Goal: Obtain resource: Download file/media

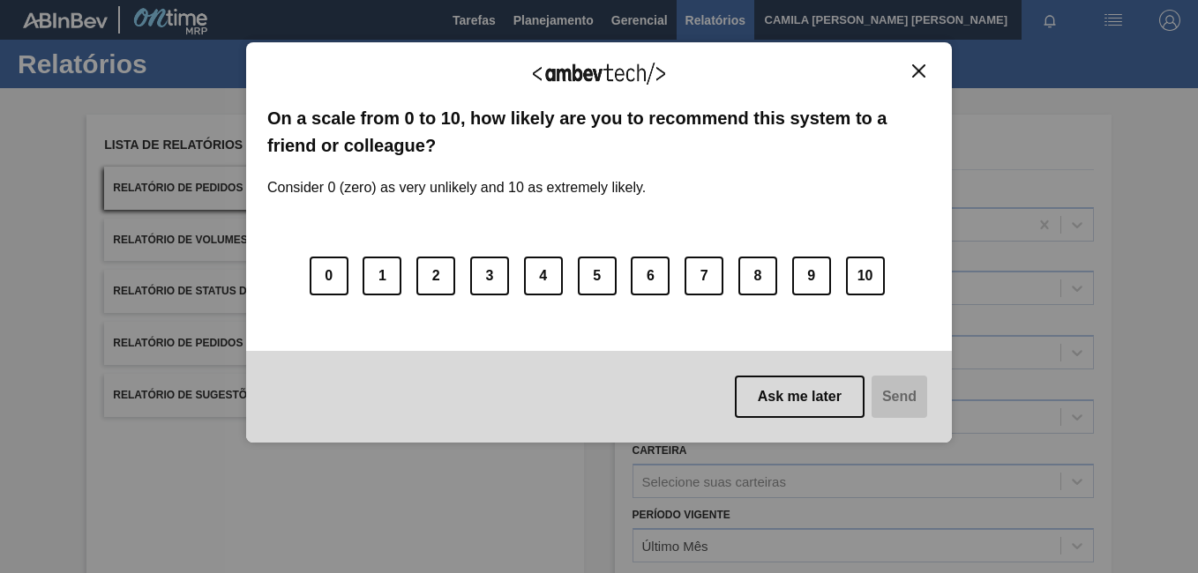
click at [922, 73] on img "Close" at bounding box center [918, 70] width 13 height 13
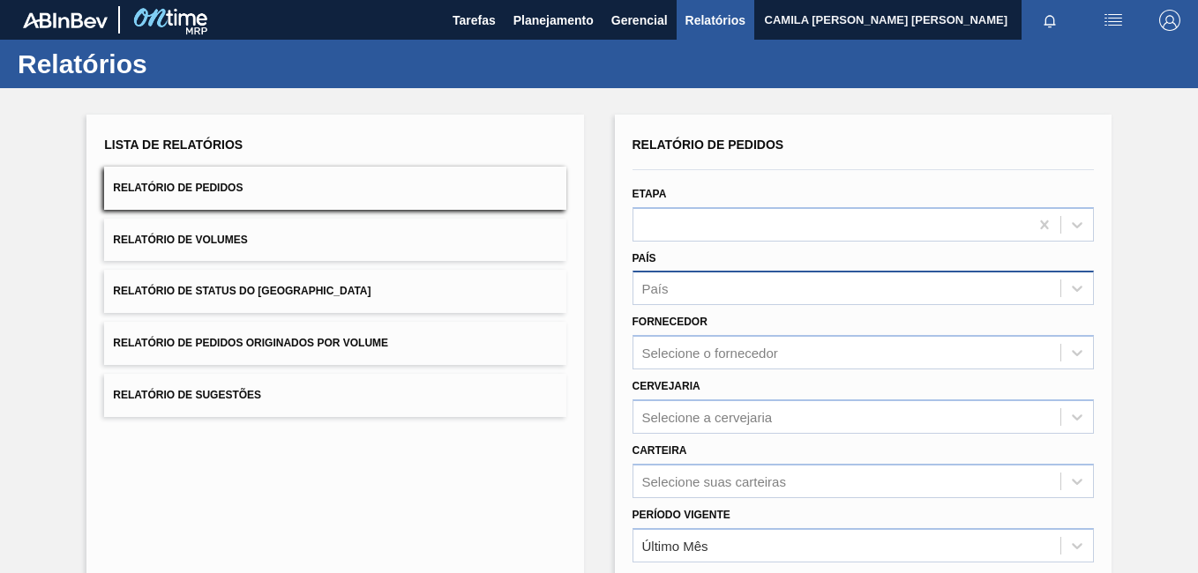
click at [703, 294] on div "País" at bounding box center [846, 289] width 427 height 26
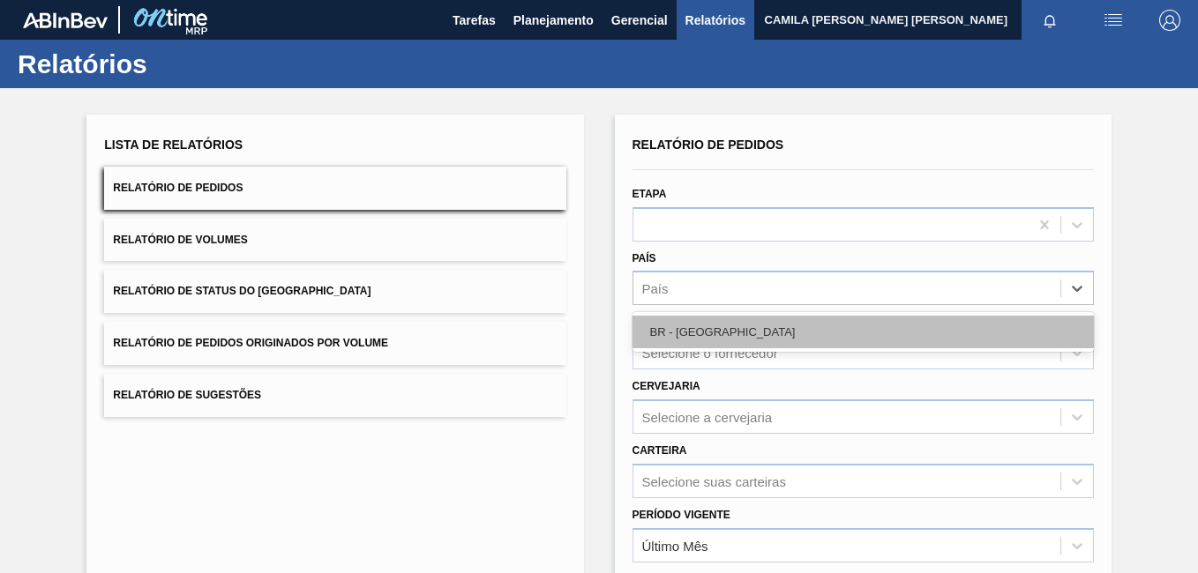
click at [722, 328] on div "BR - [GEOGRAPHIC_DATA]" at bounding box center [862, 332] width 461 height 33
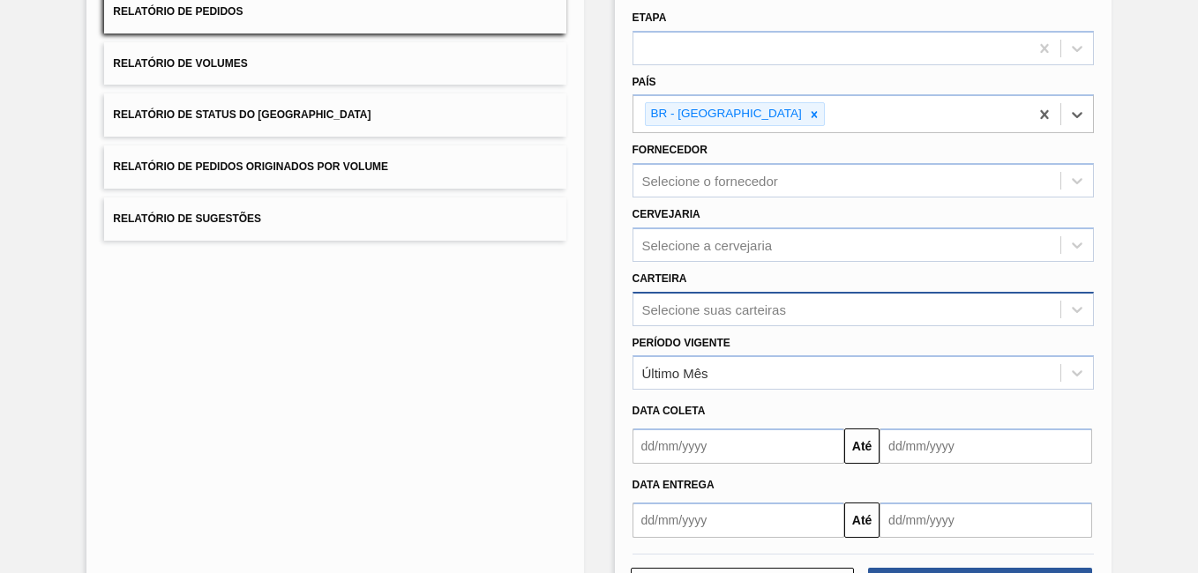
click at [725, 317] on div "Selecione suas carteiras" at bounding box center [862, 309] width 461 height 34
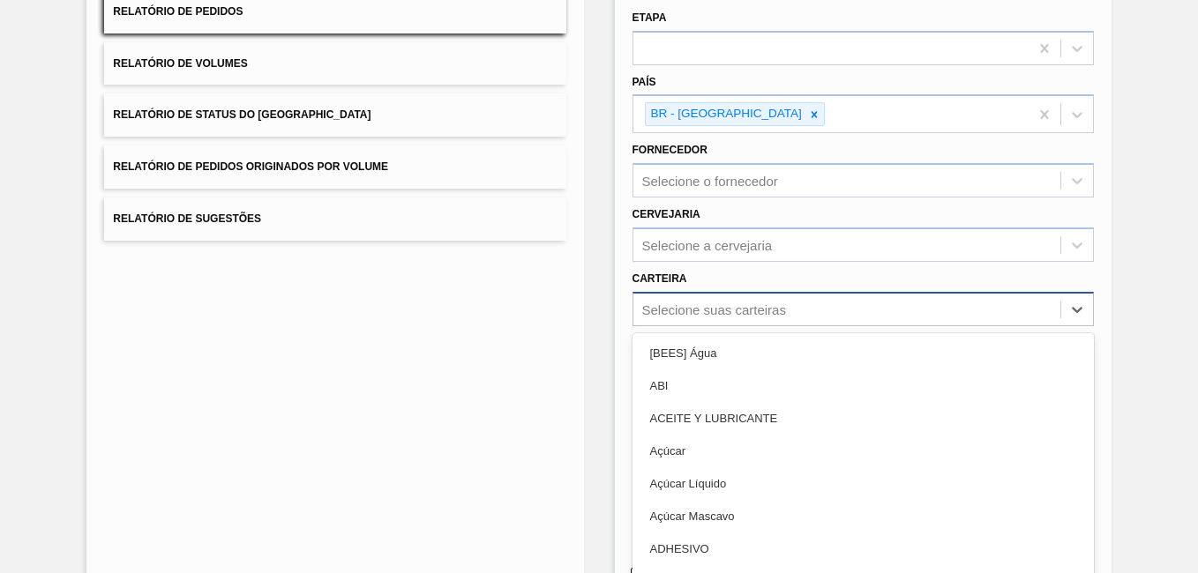
scroll to position [208, 0]
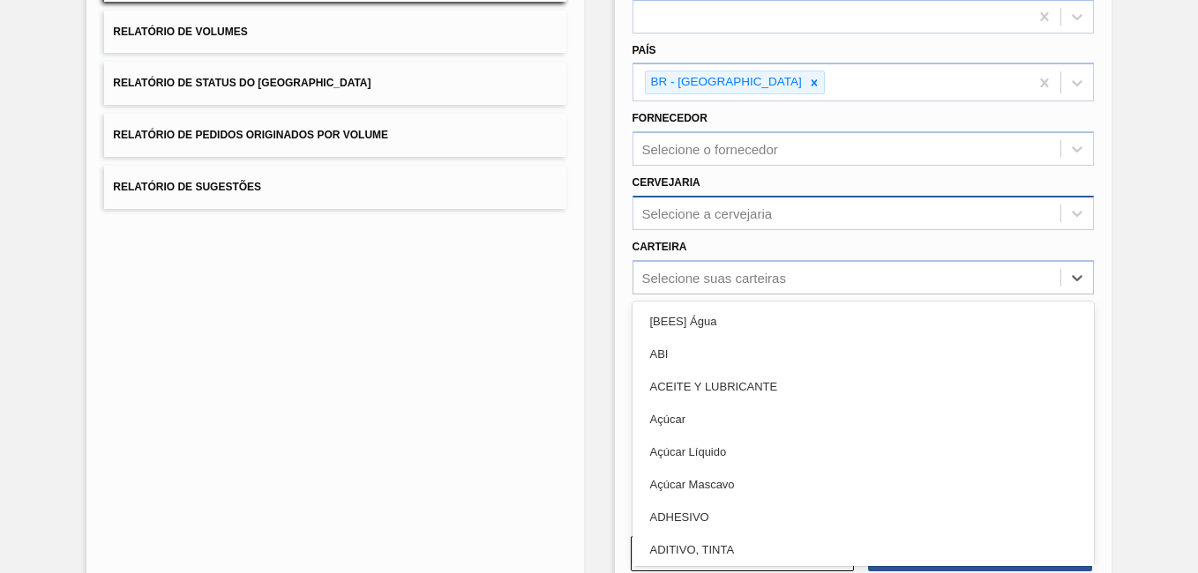
click at [692, 204] on div "Selecione a cervejaria" at bounding box center [846, 213] width 427 height 26
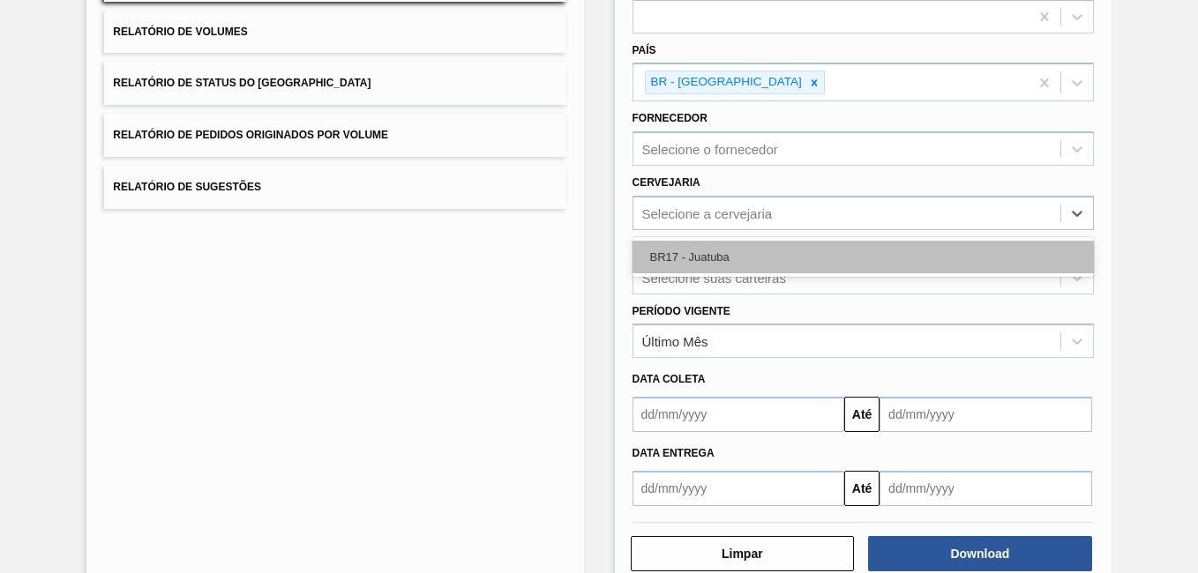
click at [719, 252] on div "BR17 - Juatuba" at bounding box center [862, 257] width 461 height 33
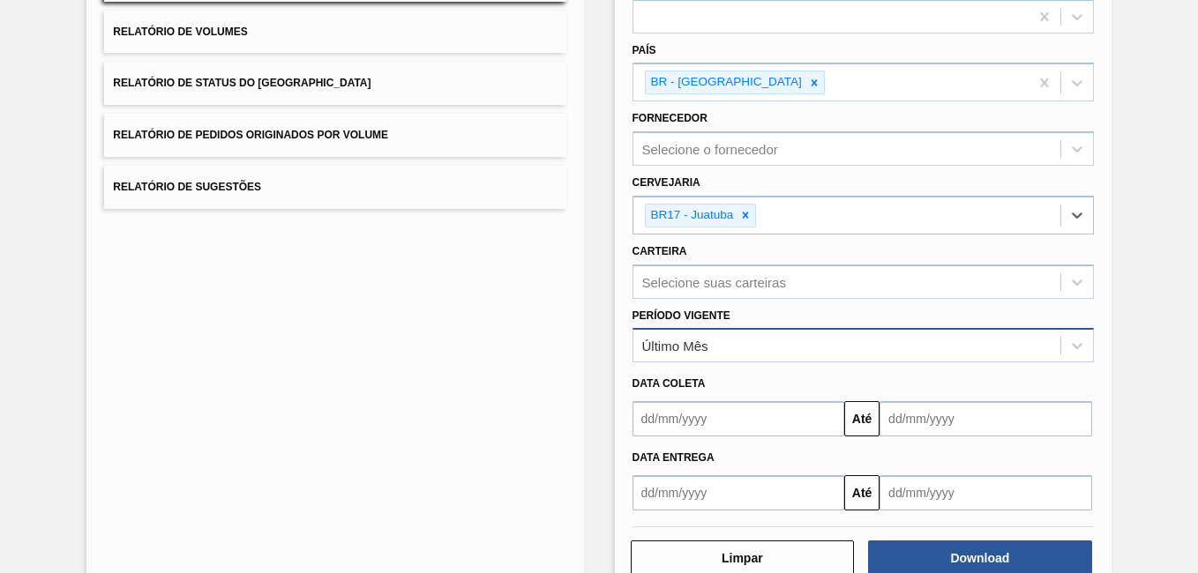
click at [702, 347] on div "Último Mês" at bounding box center [675, 346] width 66 height 15
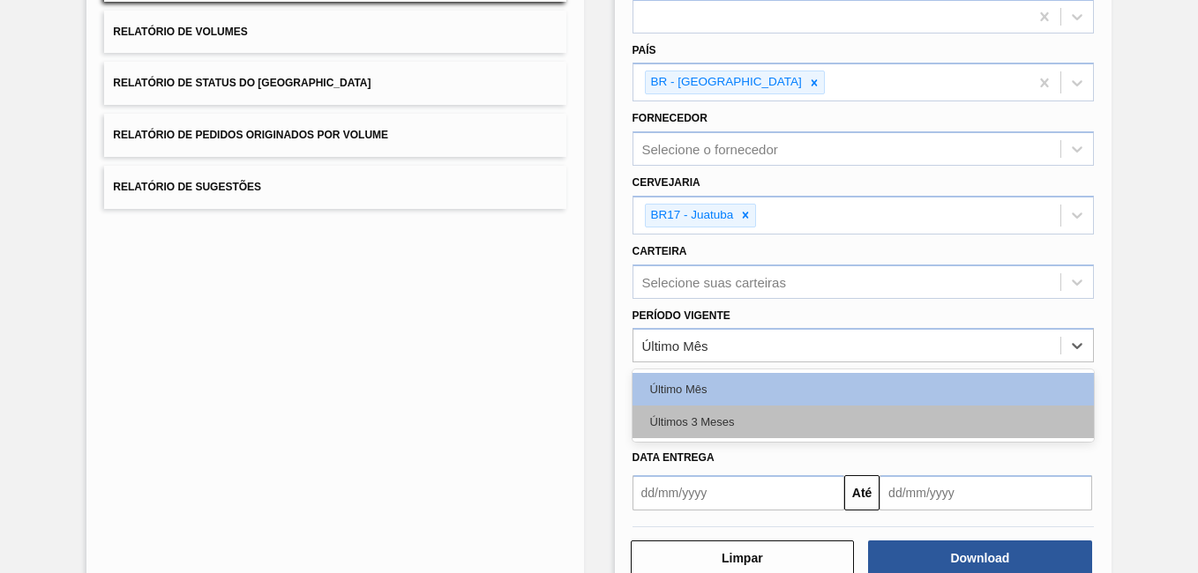
click at [692, 415] on div "Últimos 3 Meses" at bounding box center [862, 422] width 461 height 33
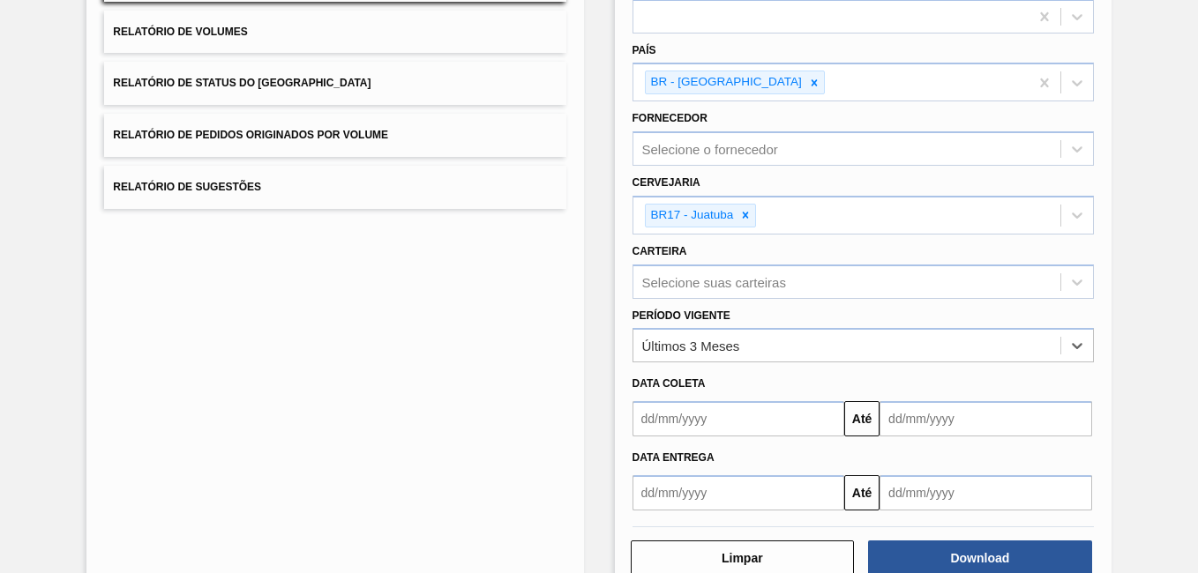
click at [679, 492] on input "text" at bounding box center [738, 492] width 213 height 35
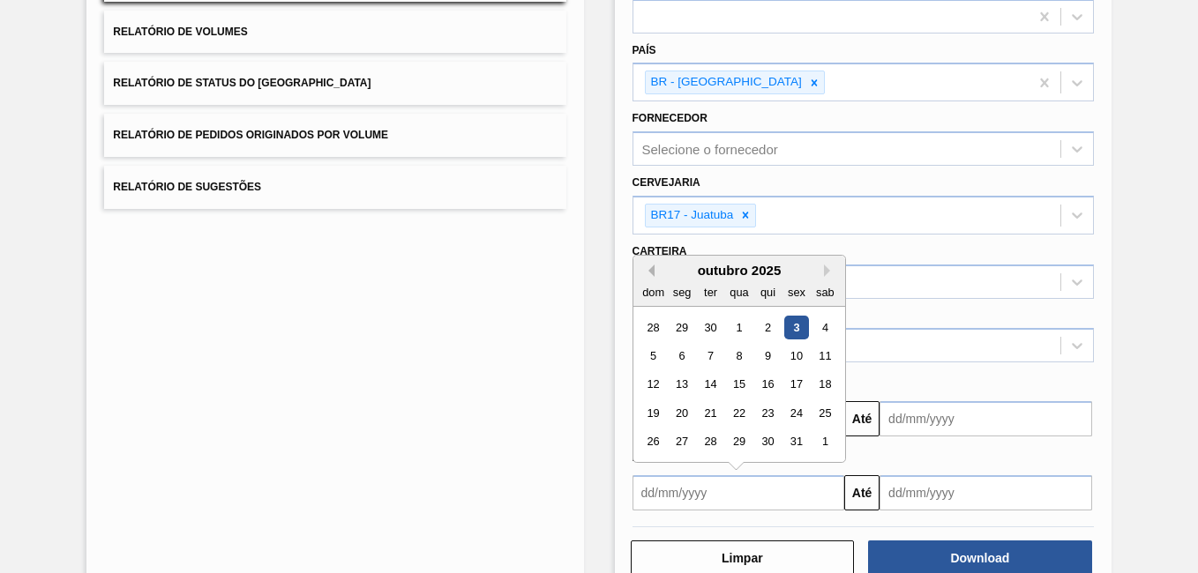
click at [648, 269] on button "Previous Month" at bounding box center [648, 271] width 12 height 12
click at [685, 325] on div "1" at bounding box center [682, 327] width 24 height 24
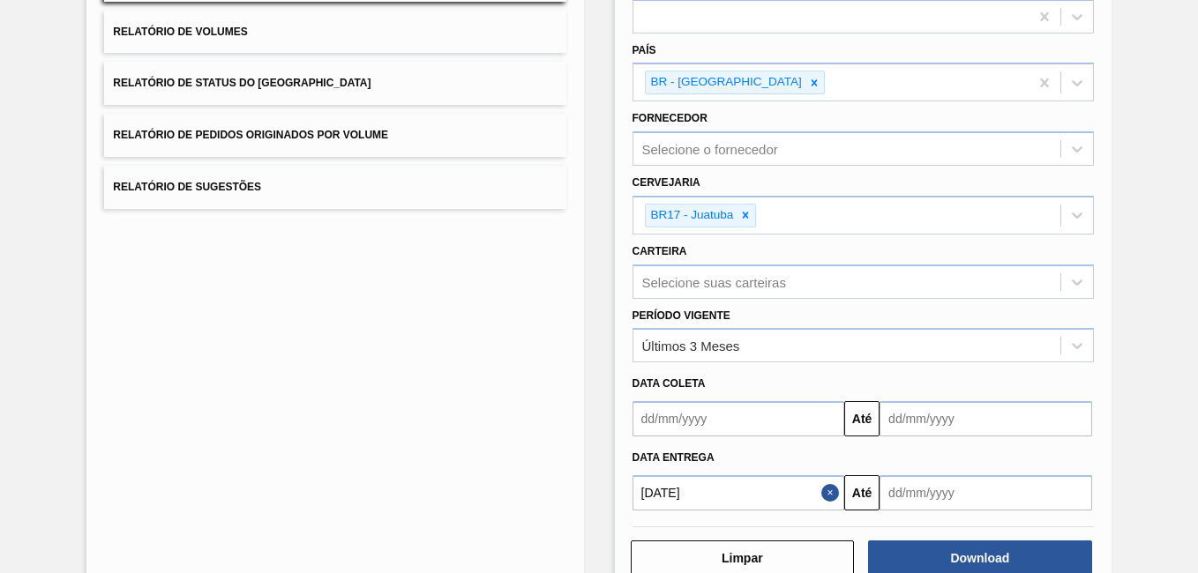
type input "[DATE]"
click at [959, 496] on input "text" at bounding box center [985, 492] width 213 height 35
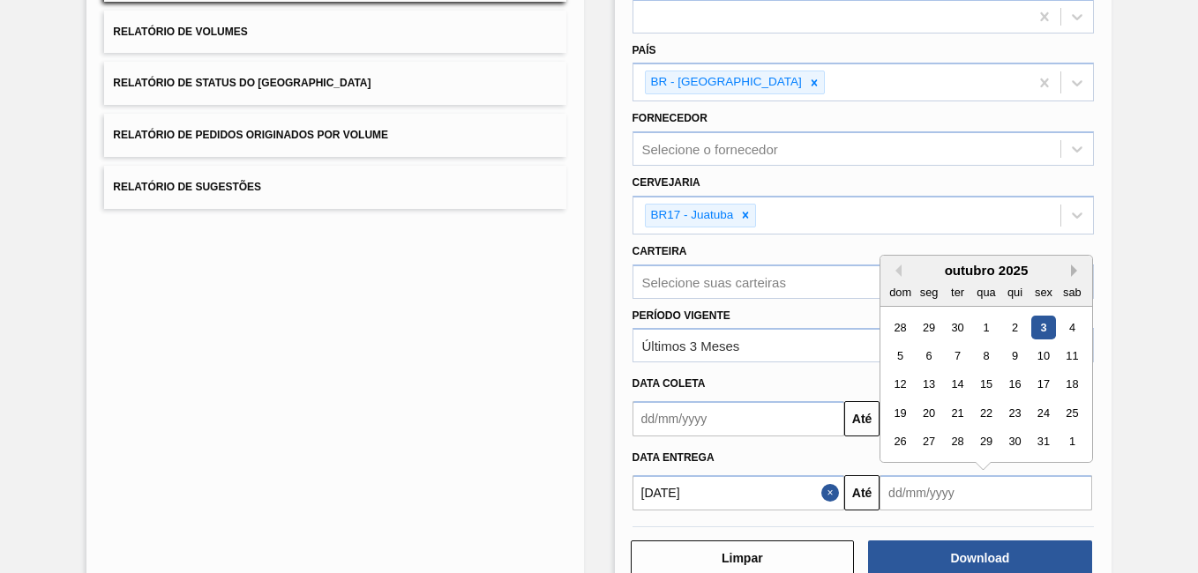
click at [1079, 268] on button "Next Month" at bounding box center [1077, 271] width 12 height 12
click at [1078, 269] on button "Next Month" at bounding box center [1077, 271] width 12 height 12
click at [1043, 447] on div "30" at bounding box center [1043, 442] width 24 height 24
type input "[DATE]"
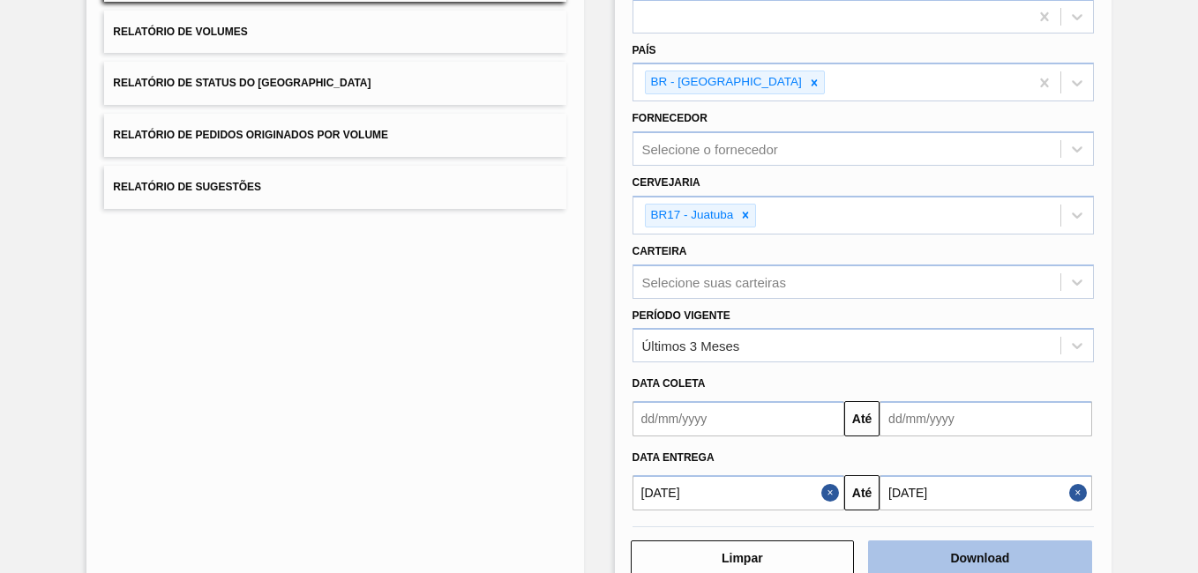
click at [1015, 557] on button "Download" at bounding box center [980, 558] width 224 height 35
